Goal: Transaction & Acquisition: Purchase product/service

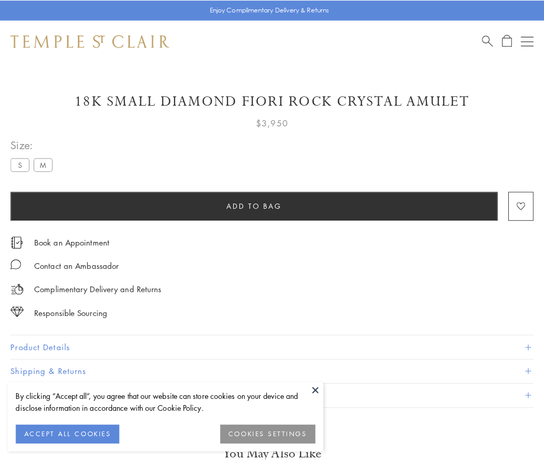
scroll to position [32, 0]
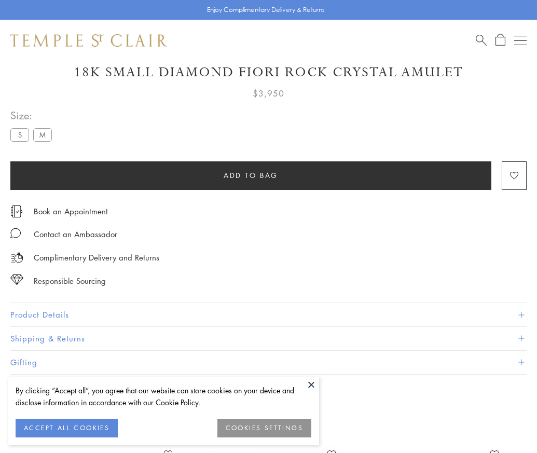
click at [250, 175] on span "Add to bag" at bounding box center [250, 175] width 54 height 11
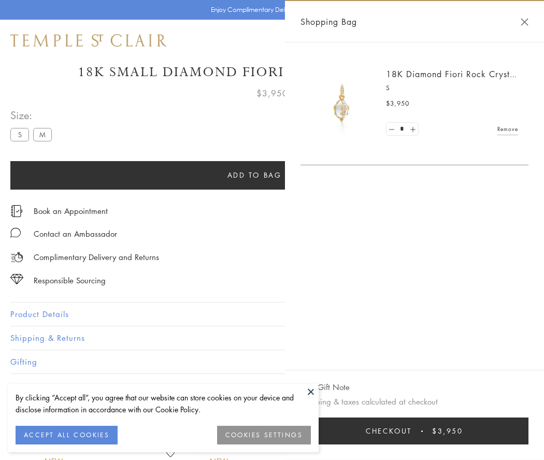
click at [415, 431] on button "Checkout $3,950" at bounding box center [415, 431] width 228 height 27
